Goal: Transaction & Acquisition: Purchase product/service

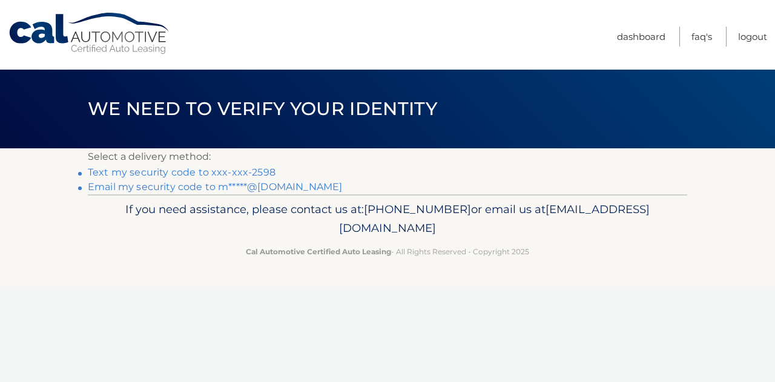
click at [141, 173] on link "Text my security code to xxx-xxx-2598" at bounding box center [182, 173] width 188 height 12
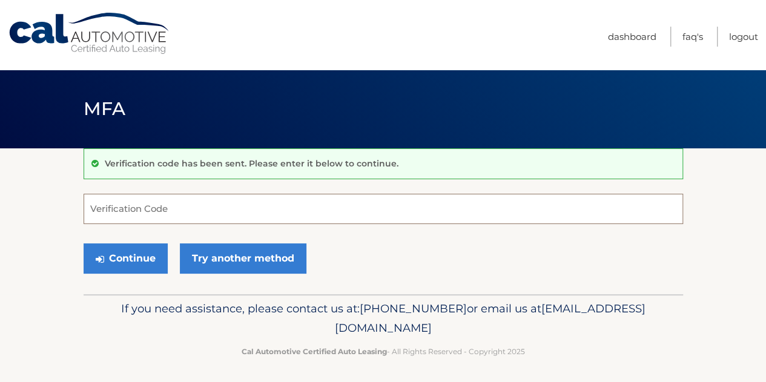
click at [139, 205] on input "Verification Code" at bounding box center [384, 209] width 600 height 30
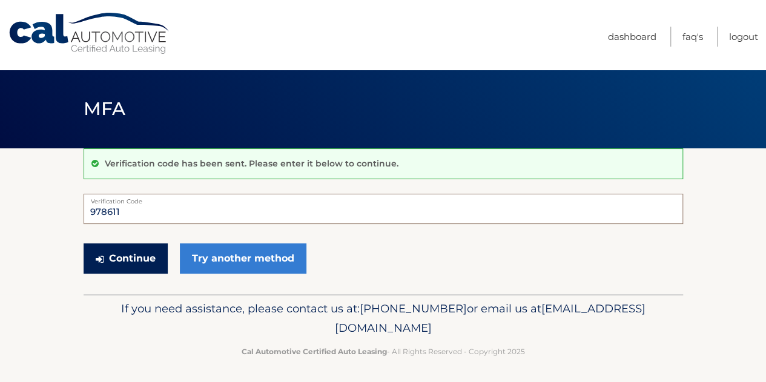
type input "978611"
drag, startPoint x: 114, startPoint y: 254, endPoint x: 113, endPoint y: 248, distance: 6.8
click at [114, 253] on button "Continue" at bounding box center [126, 258] width 84 height 30
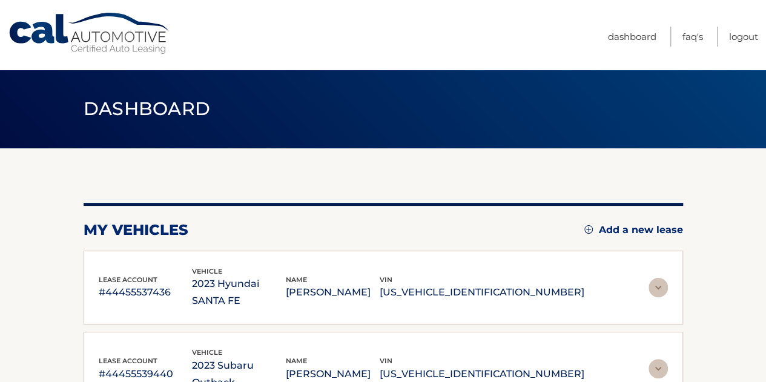
click at [220, 348] on span "vehicle" at bounding box center [207, 352] width 30 height 8
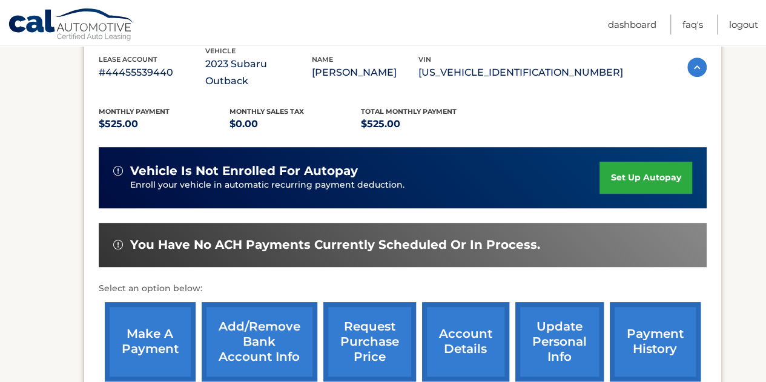
scroll to position [303, 0]
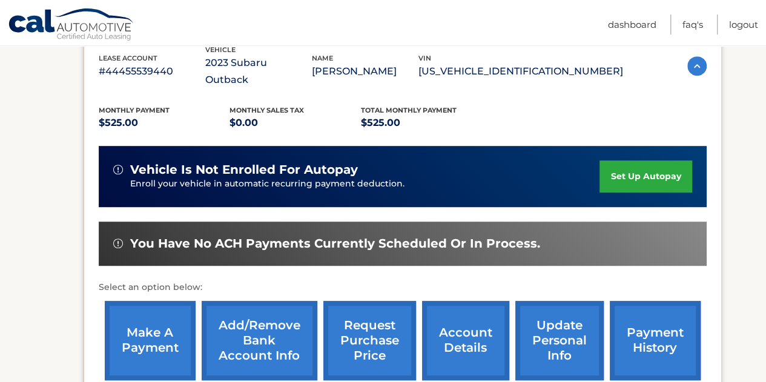
click at [175, 320] on link "make a payment" at bounding box center [150, 340] width 91 height 79
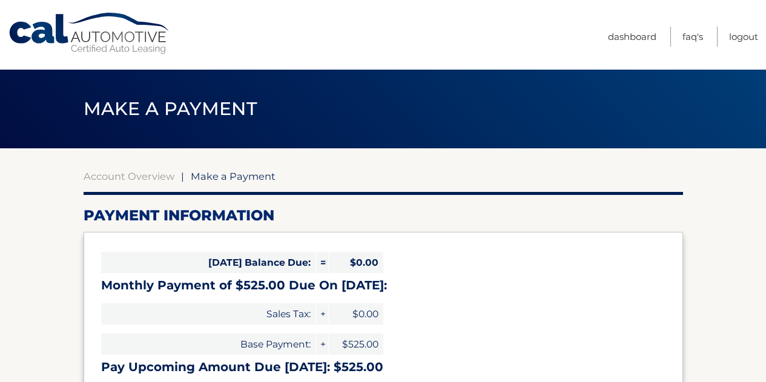
select select "OGVjYzI3ZmEtNTExYy00YjNhLWE3YTktY2ZhZTU4N2E3NTdi"
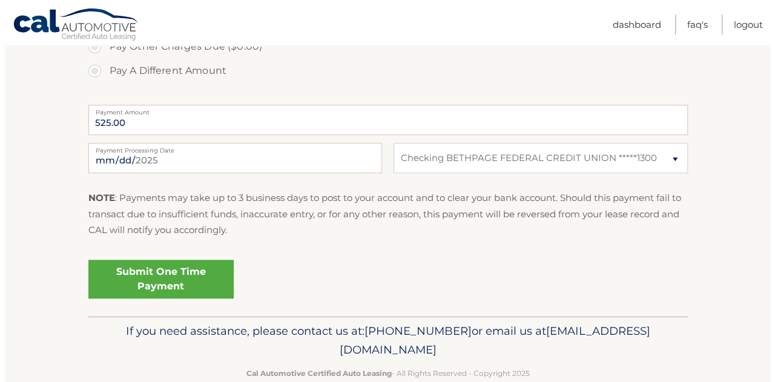
scroll to position [482, 0]
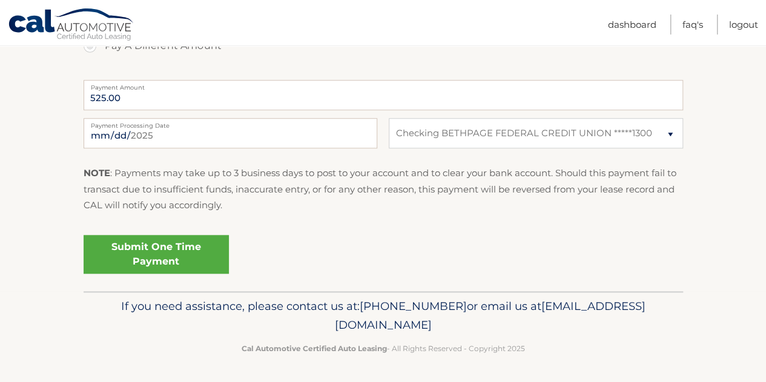
click at [170, 253] on link "Submit One Time Payment" at bounding box center [156, 254] width 145 height 39
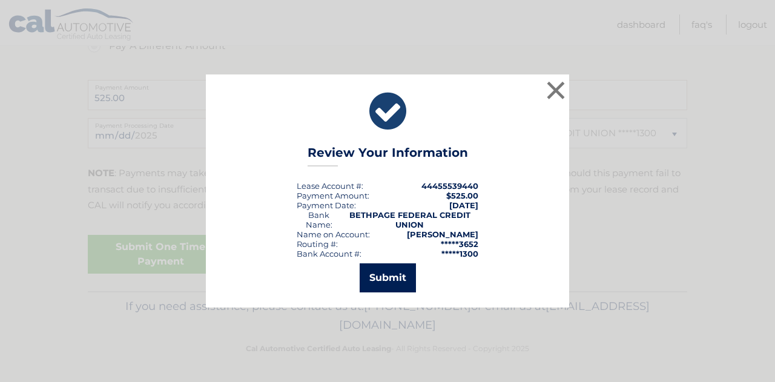
click at [389, 274] on button "Submit" at bounding box center [388, 277] width 56 height 29
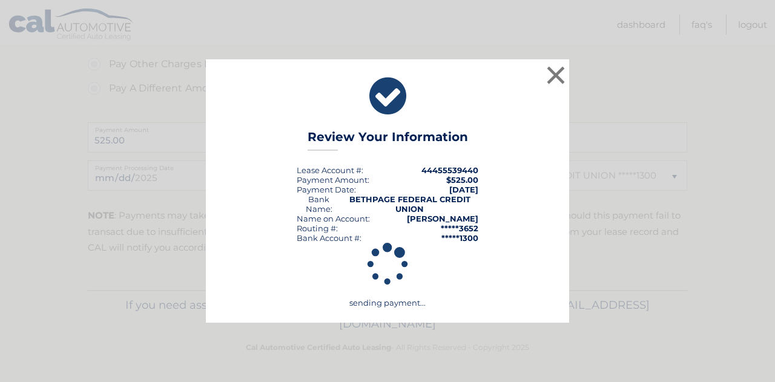
scroll to position [438, 0]
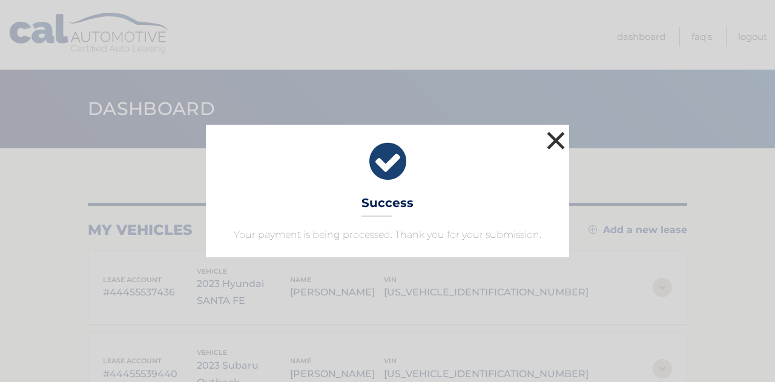
click at [551, 136] on button "×" at bounding box center [556, 140] width 24 height 24
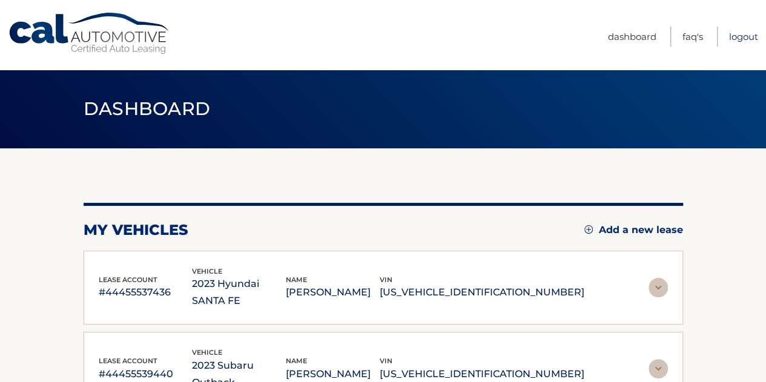
click at [747, 33] on link "Logout" at bounding box center [743, 37] width 29 height 20
